Goal: Transaction & Acquisition: Purchase product/service

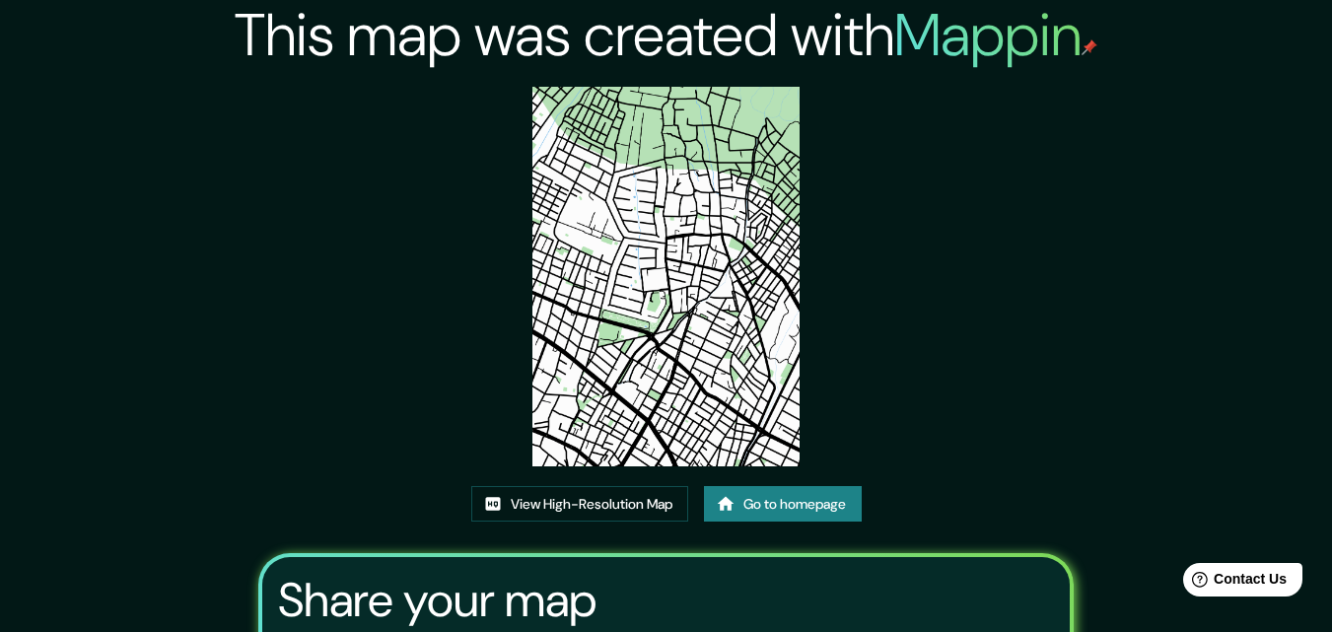
drag, startPoint x: 563, startPoint y: 427, endPoint x: 549, endPoint y: 416, distance: 17.6
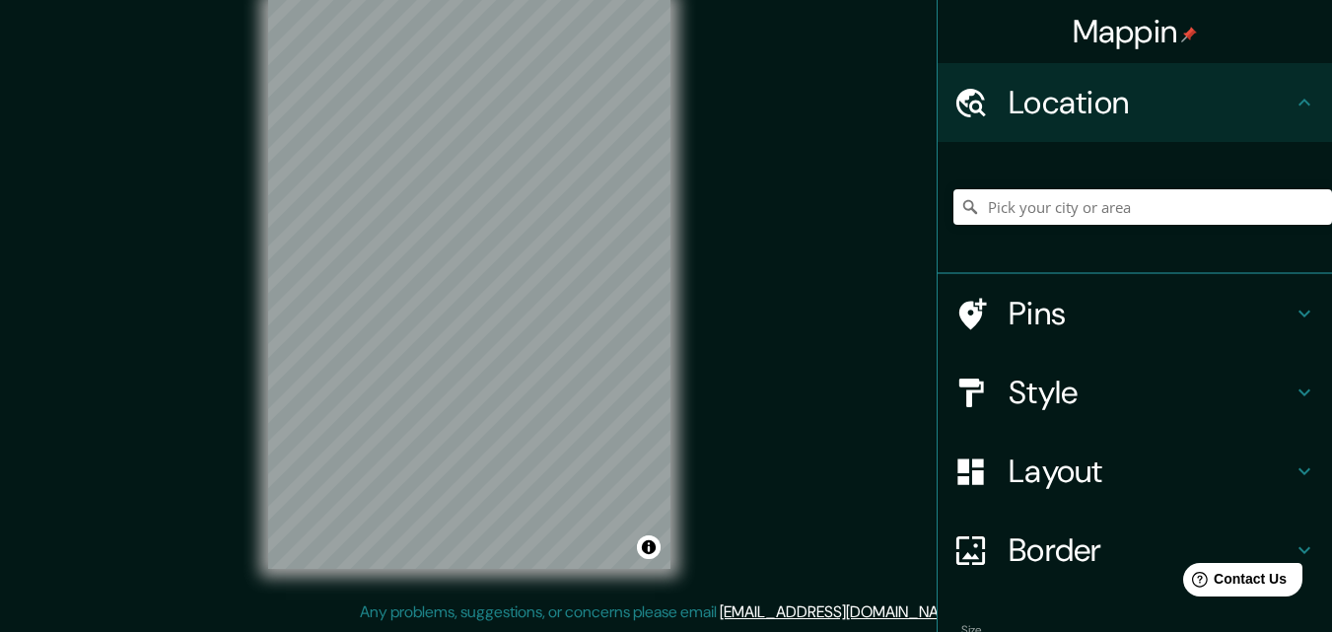
click at [694, 245] on div "© Mapbox © OpenStreetMap Improve this map" at bounding box center [469, 284] width 465 height 632
click at [679, 340] on div "© Mapbox © OpenStreetMap Improve this map" at bounding box center [469, 284] width 465 height 632
click at [1058, 397] on h4 "Style" at bounding box center [1151, 392] width 284 height 39
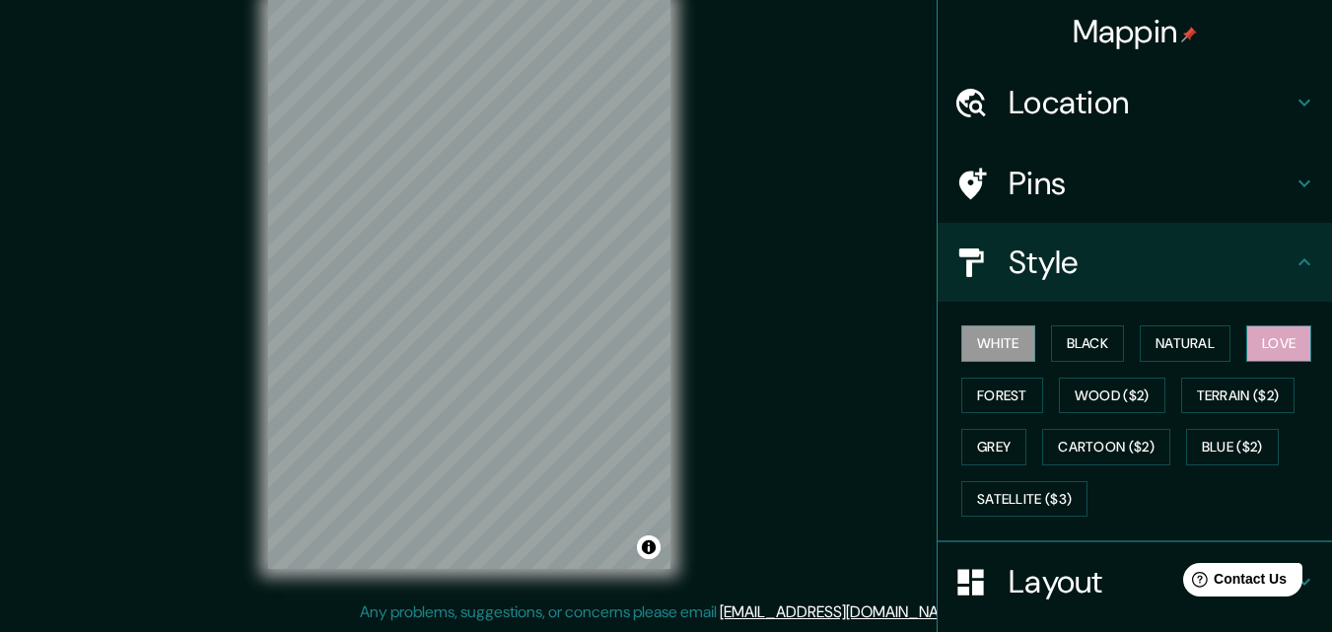
click at [1267, 342] on button "Love" at bounding box center [1278, 343] width 65 height 36
click at [463, 276] on div at bounding box center [465, 276] width 16 height 16
click at [467, 274] on div at bounding box center [465, 276] width 16 height 16
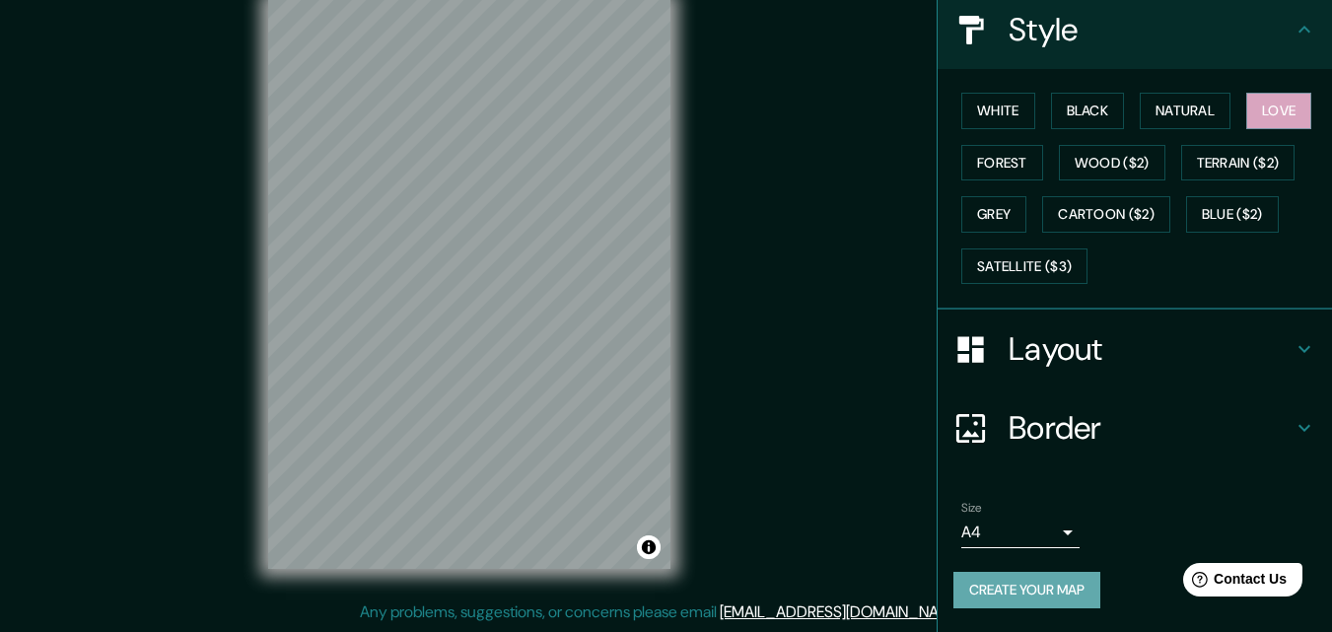
click at [1031, 593] on button "Create your map" at bounding box center [1026, 590] width 147 height 36
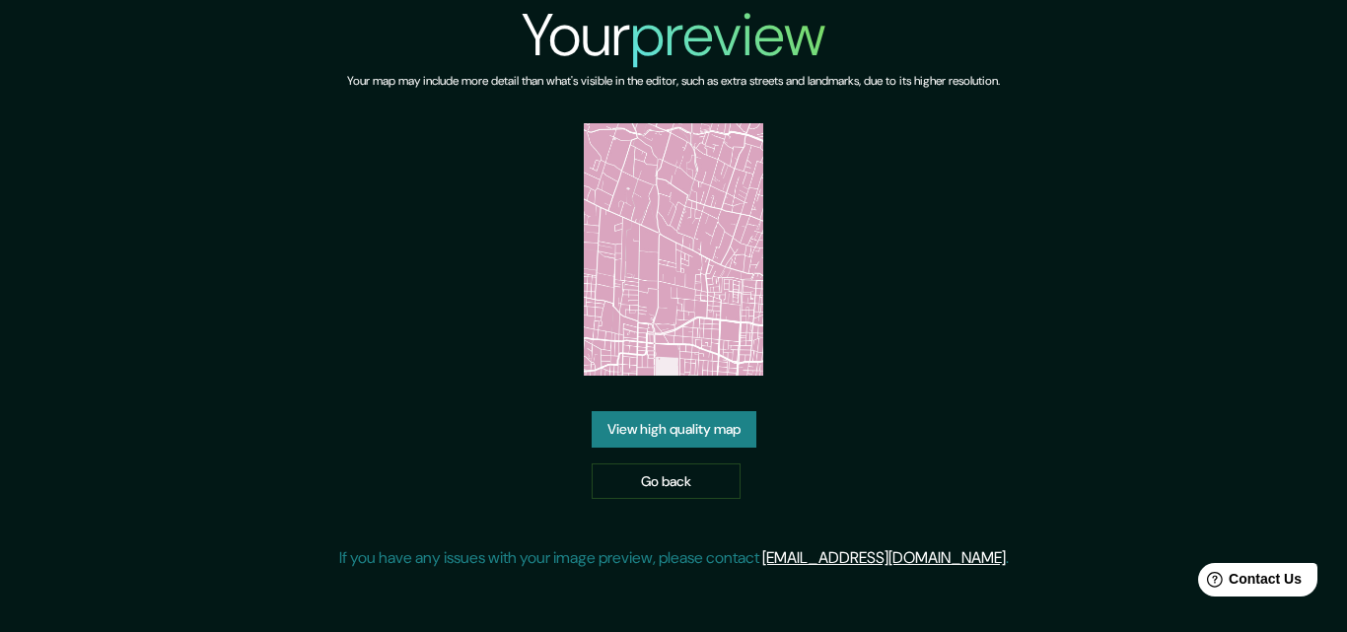
click at [703, 431] on link "View high quality map" at bounding box center [674, 429] width 165 height 36
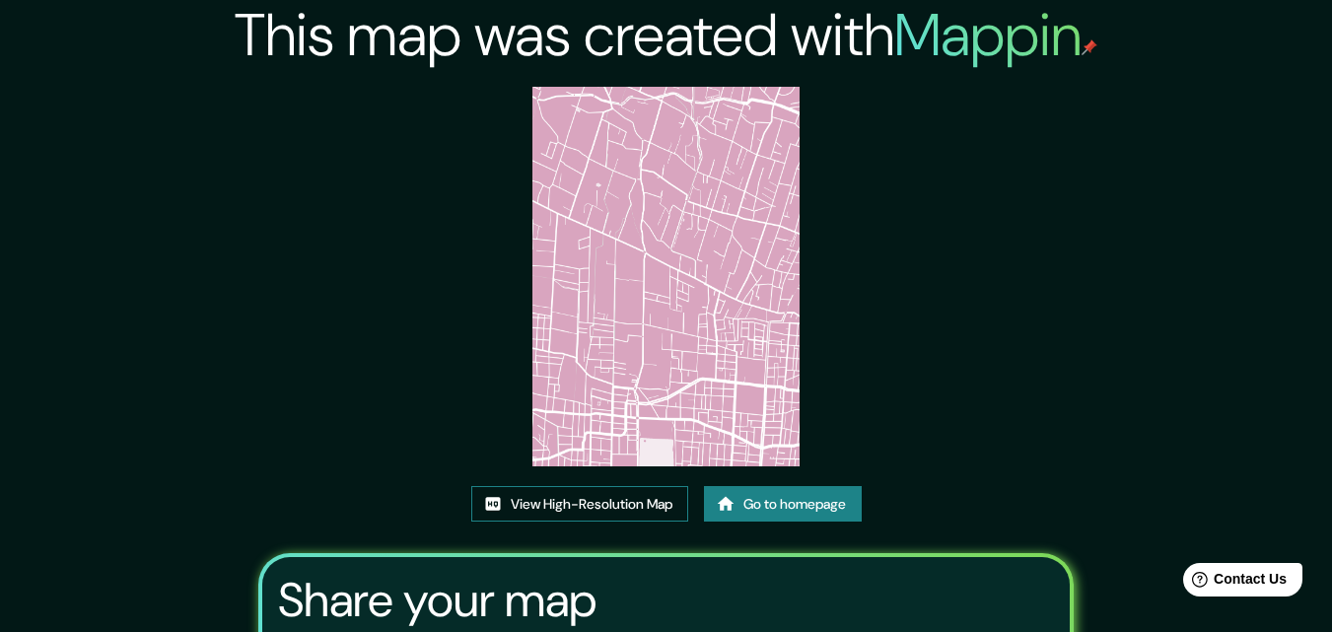
click at [631, 497] on link "View High-Resolution Map" at bounding box center [579, 504] width 217 height 36
click at [583, 509] on link "View High-Resolution Map" at bounding box center [579, 504] width 217 height 36
drag, startPoint x: 485, startPoint y: 318, endPoint x: 497, endPoint y: 319, distance: 11.9
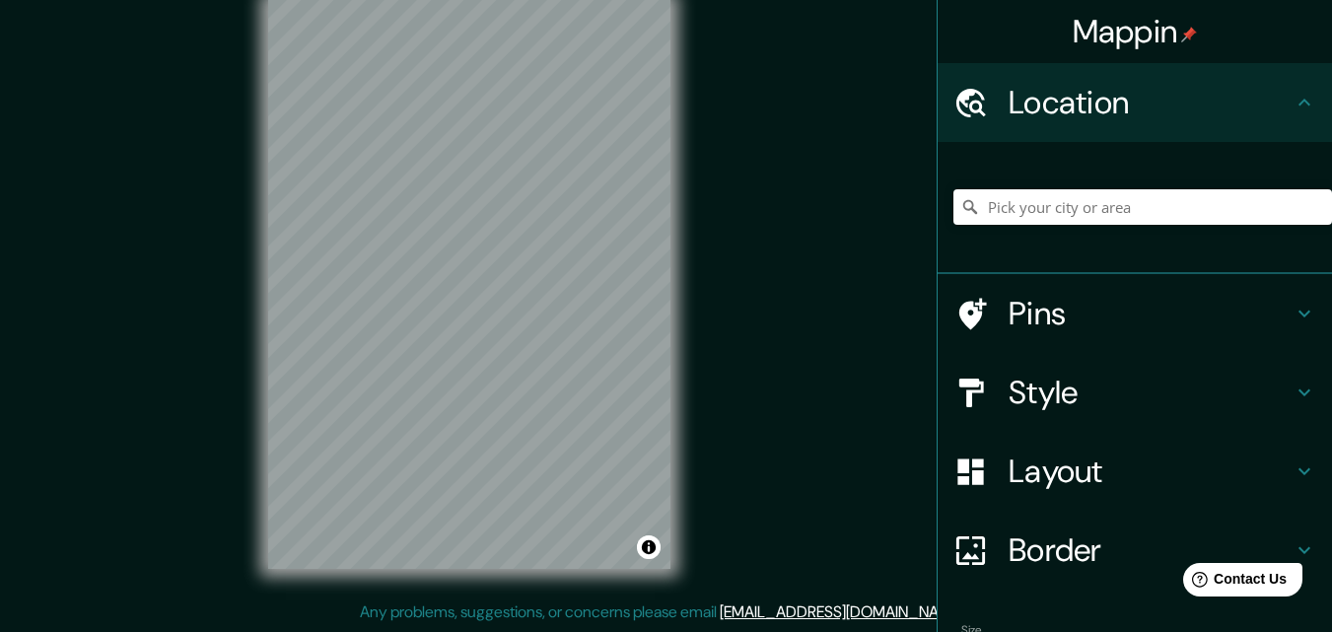
click at [746, 220] on div "Mappin Location Pins Style Layout Border Choose a border. Hint : you can make l…" at bounding box center [666, 300] width 1332 height 664
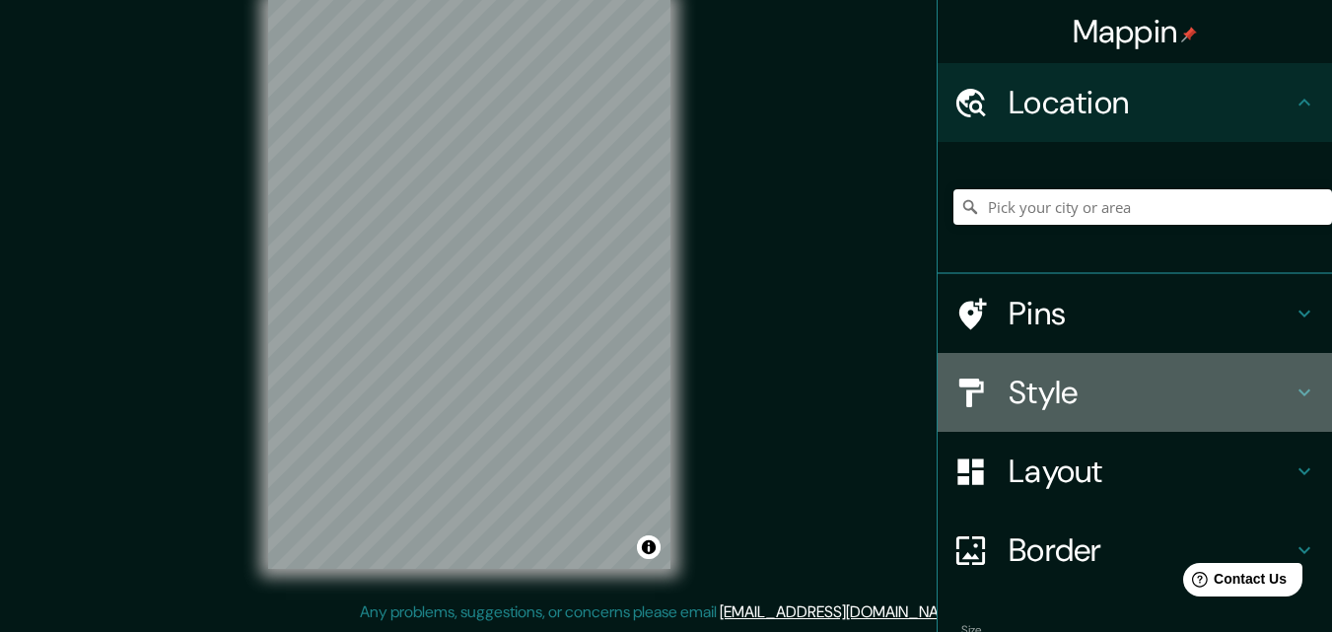
click at [1072, 405] on h4 "Style" at bounding box center [1151, 392] width 284 height 39
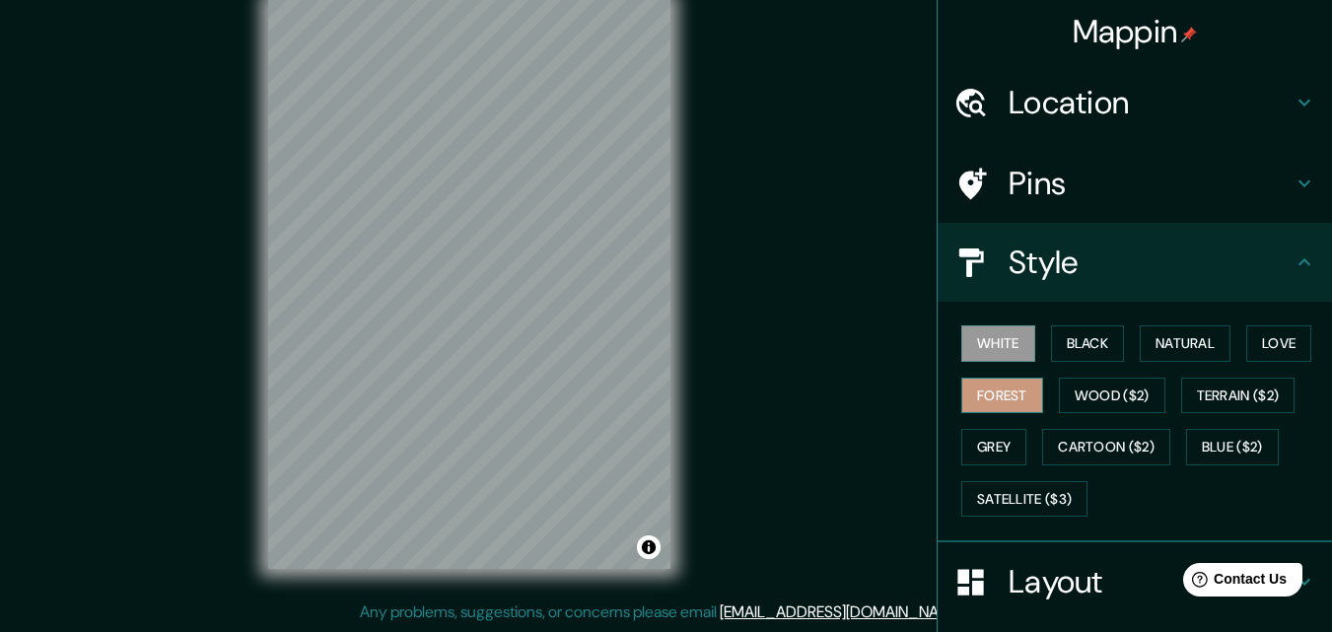
click at [998, 390] on button "Forest" at bounding box center [1002, 396] width 82 height 36
click at [1193, 330] on button "Natural" at bounding box center [1185, 343] width 91 height 36
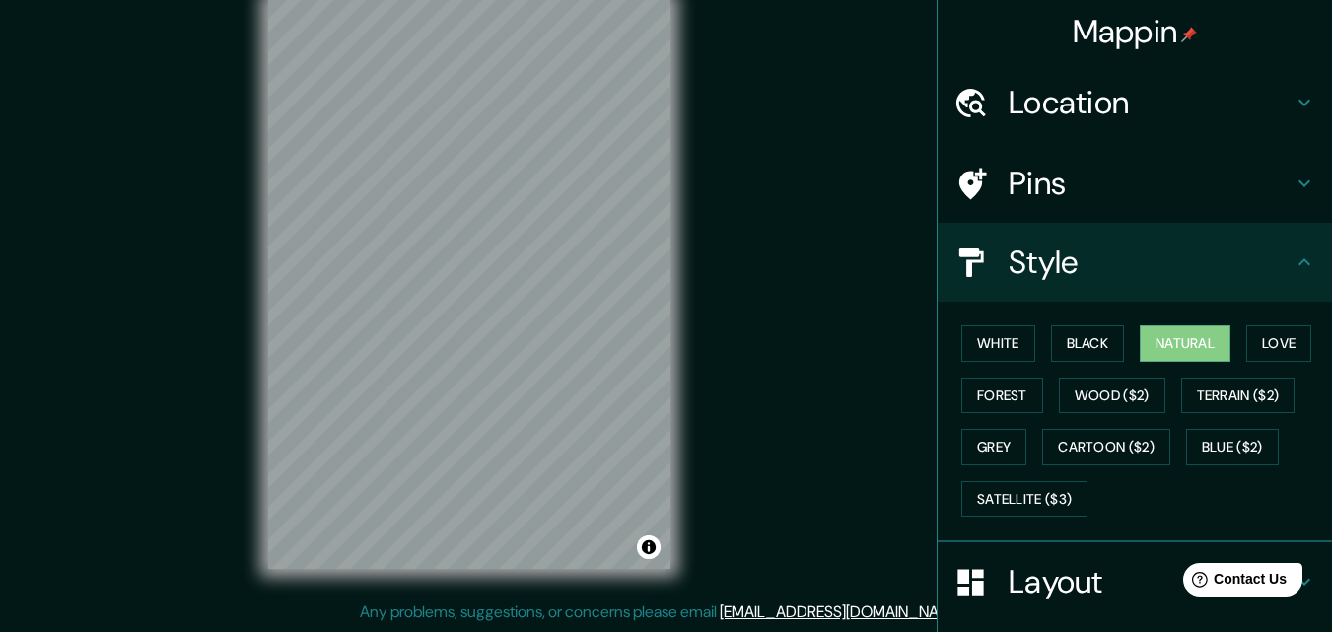
scroll to position [233, 0]
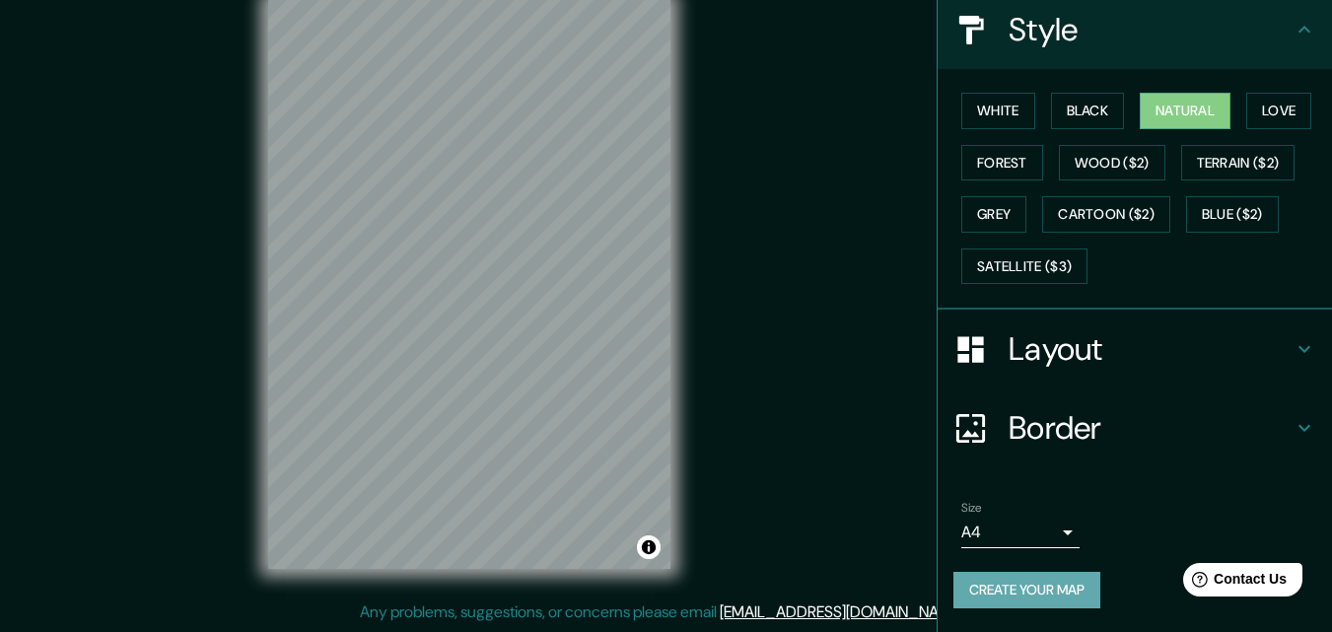
click at [1034, 594] on button "Create your map" at bounding box center [1026, 590] width 147 height 36
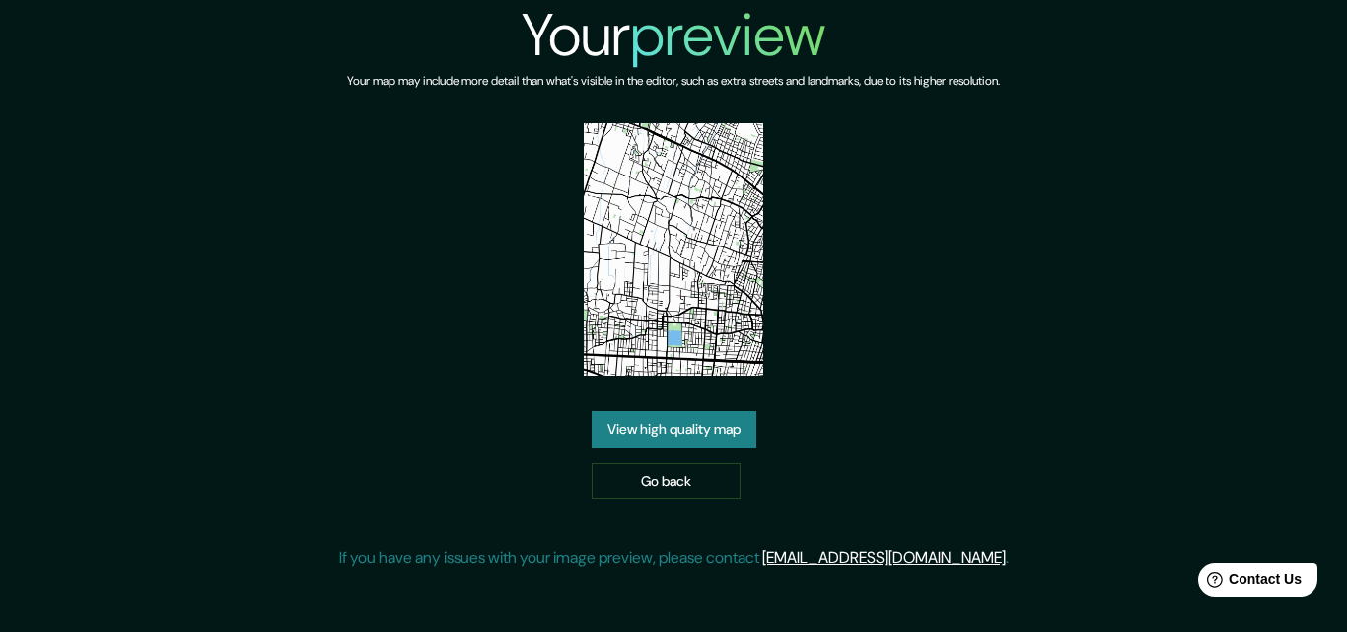
click at [686, 434] on link "View high quality map" at bounding box center [674, 429] width 165 height 36
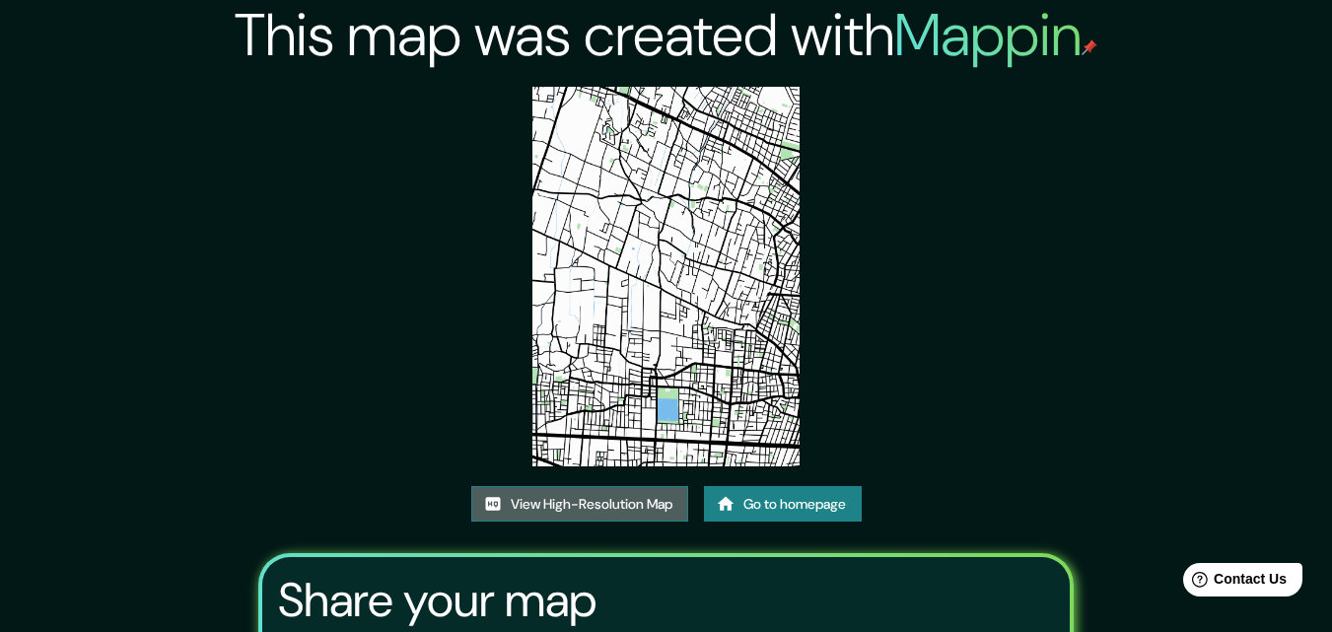
click at [577, 503] on link "View High-Resolution Map" at bounding box center [579, 504] width 217 height 36
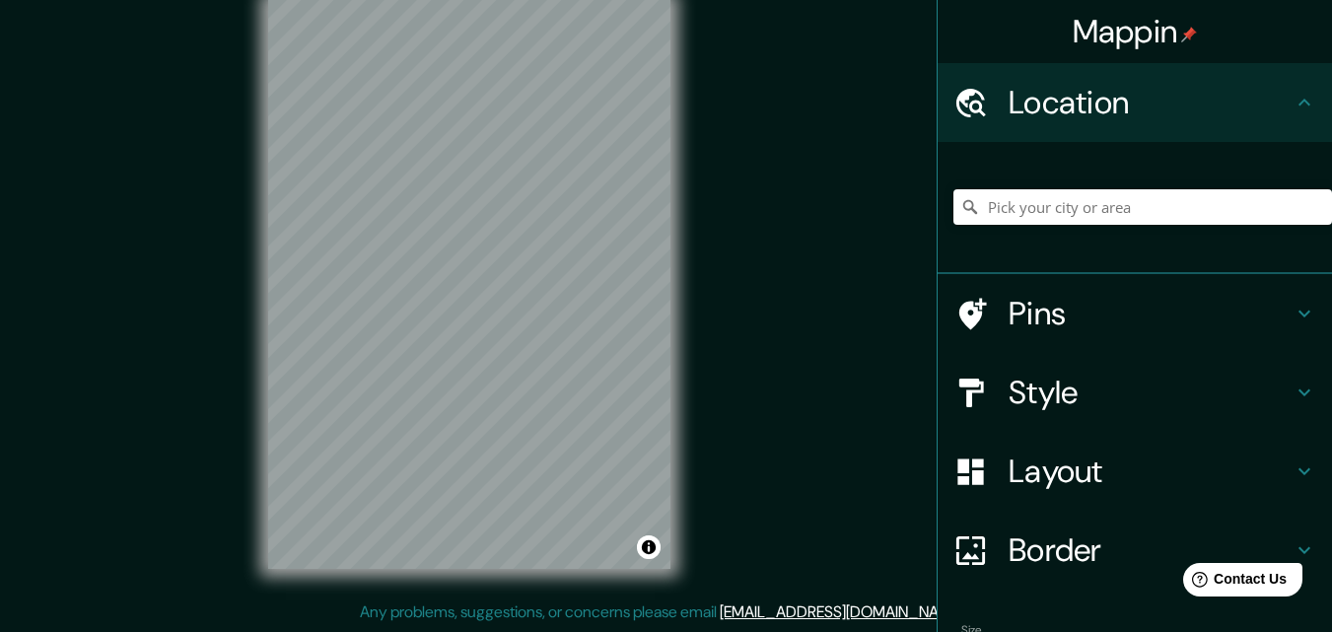
click at [681, 350] on div "© Mapbox © OpenStreetMap Improve this map" at bounding box center [469, 284] width 465 height 632
click at [1084, 386] on h4 "Style" at bounding box center [1151, 392] width 284 height 39
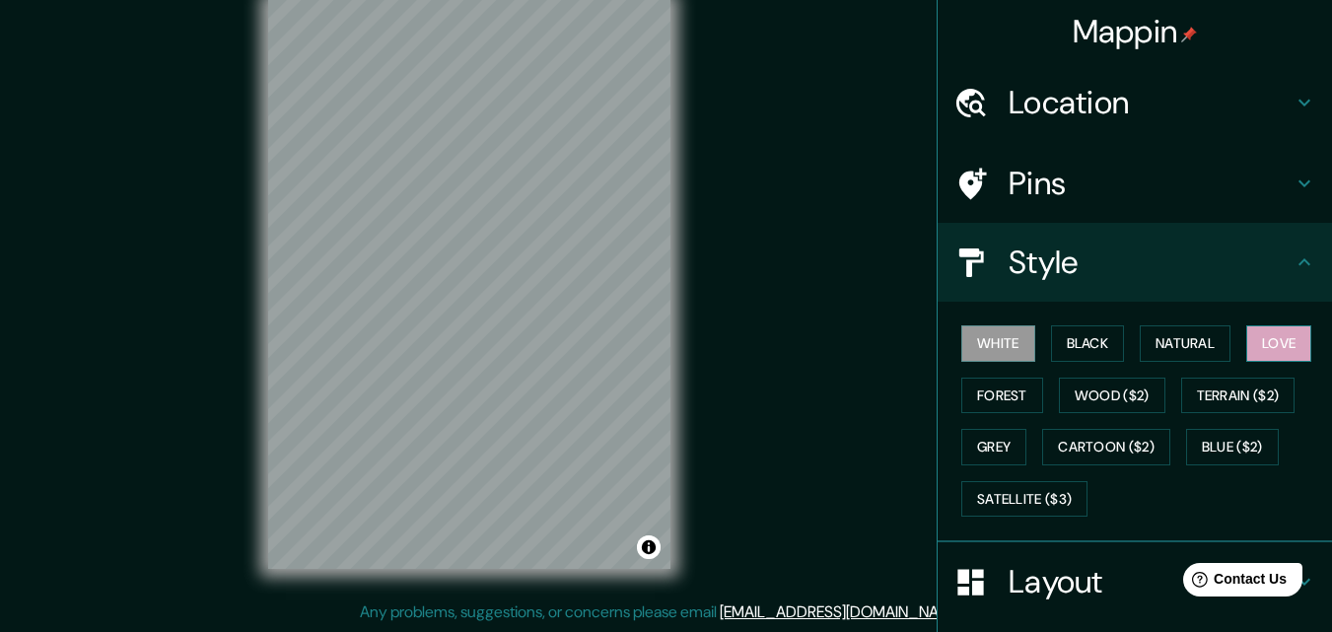
click at [1273, 348] on button "Love" at bounding box center [1278, 343] width 65 height 36
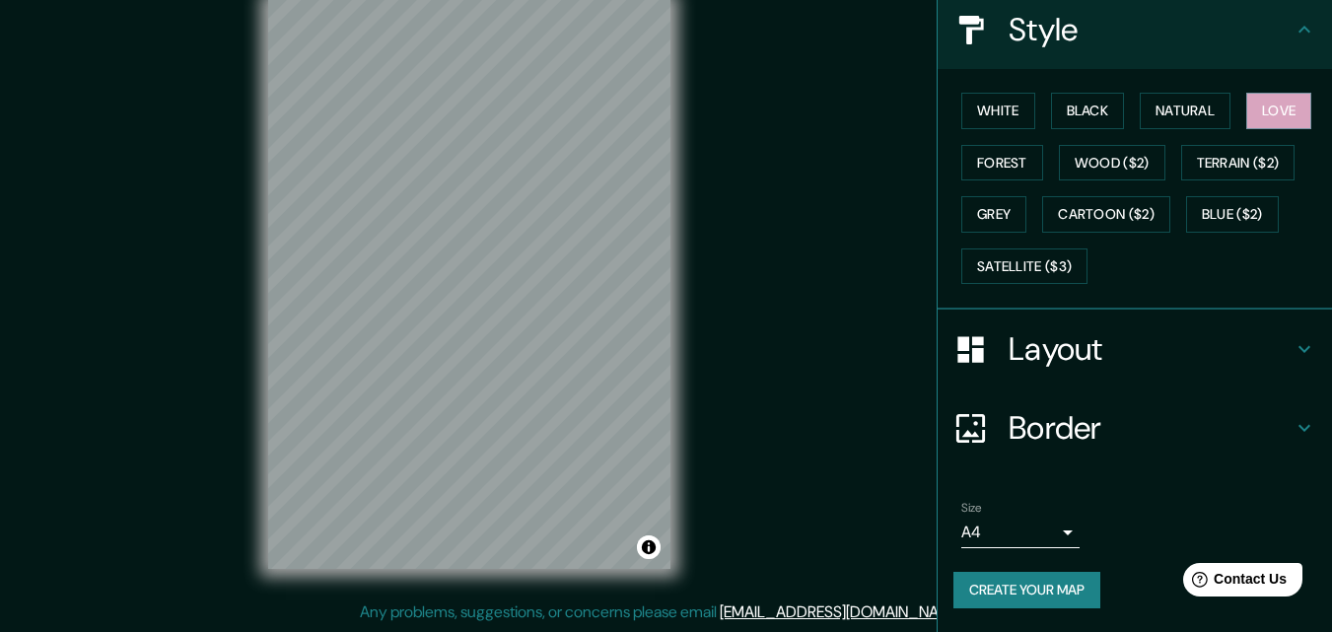
click at [1063, 579] on button "Create your map" at bounding box center [1026, 590] width 147 height 36
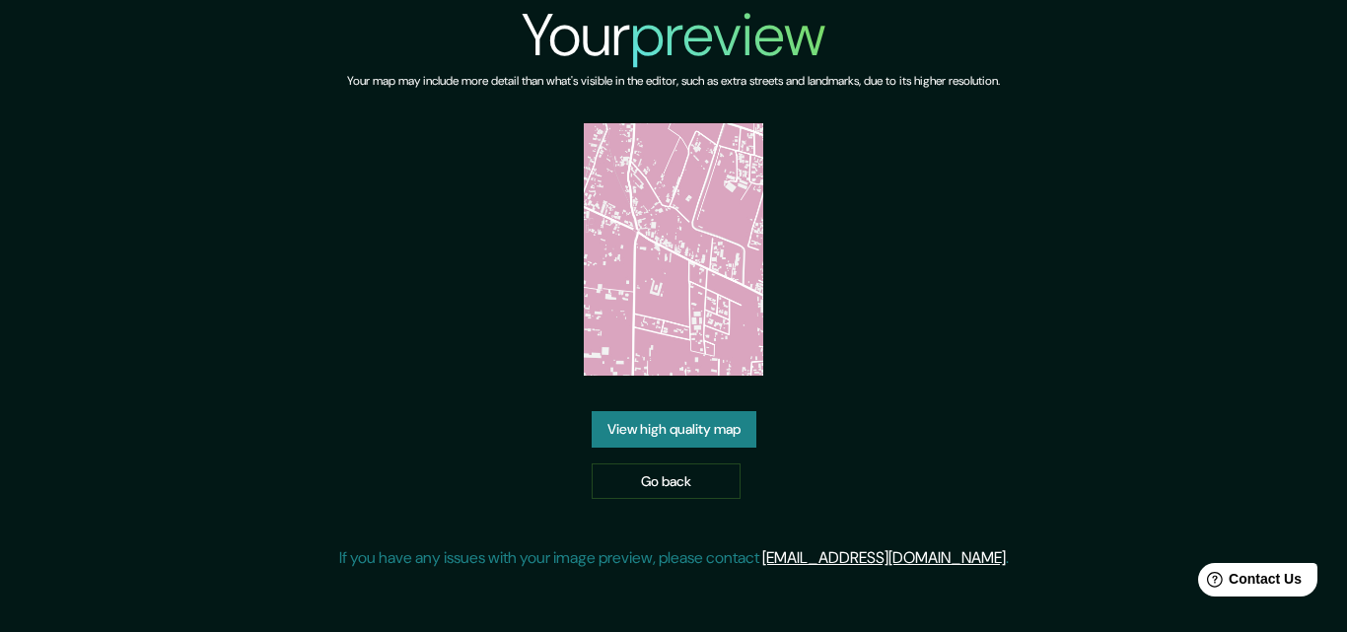
click at [699, 418] on link "View high quality map" at bounding box center [674, 429] width 165 height 36
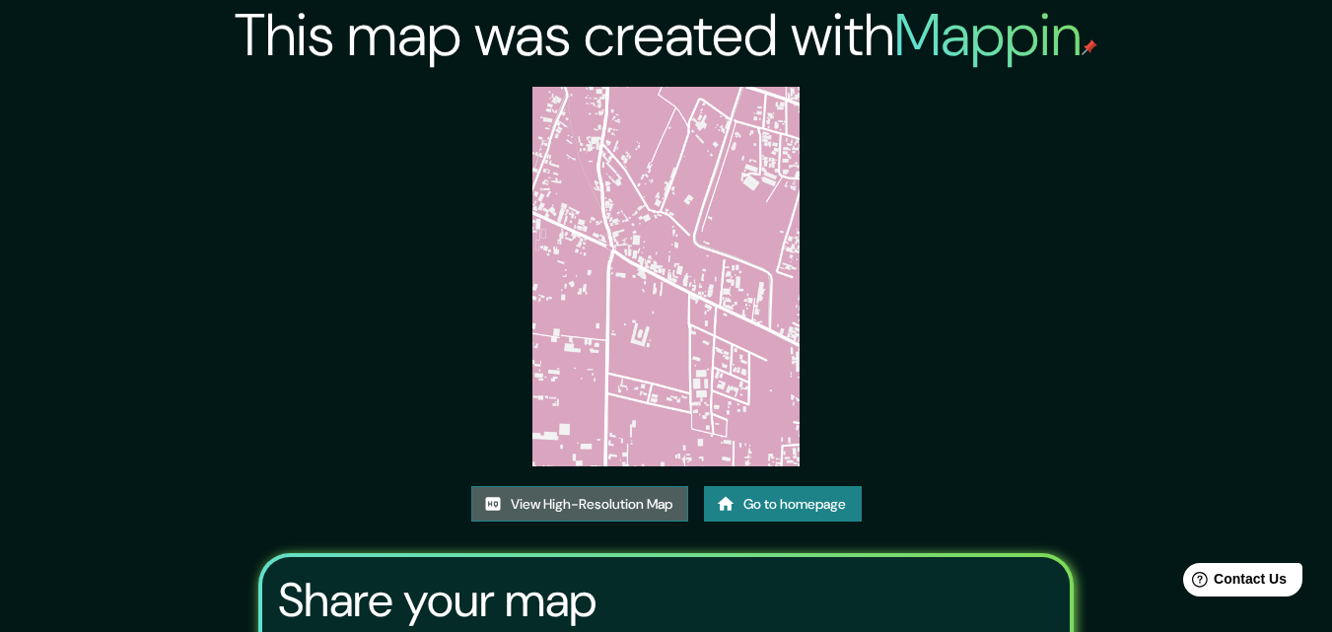
click at [578, 506] on link "View High-Resolution Map" at bounding box center [579, 504] width 217 height 36
